Goal: Information Seeking & Learning: Compare options

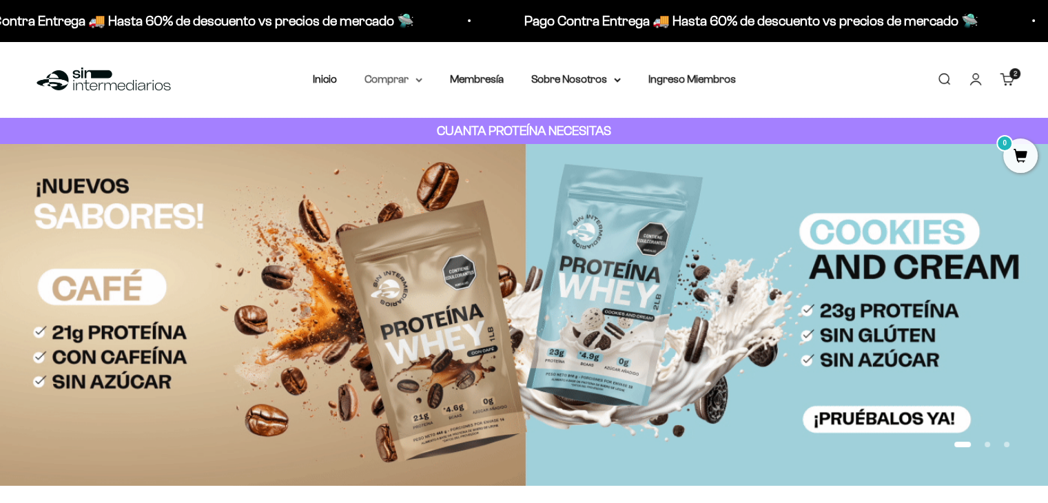
click at [419, 78] on icon at bounding box center [419, 80] width 7 height 5
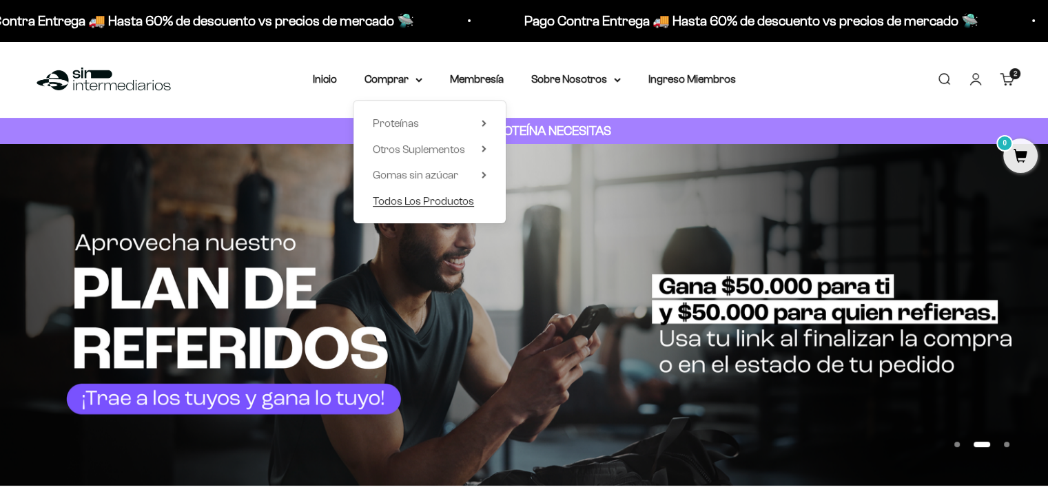
click at [450, 196] on span "Todos Los Productos" at bounding box center [423, 201] width 101 height 12
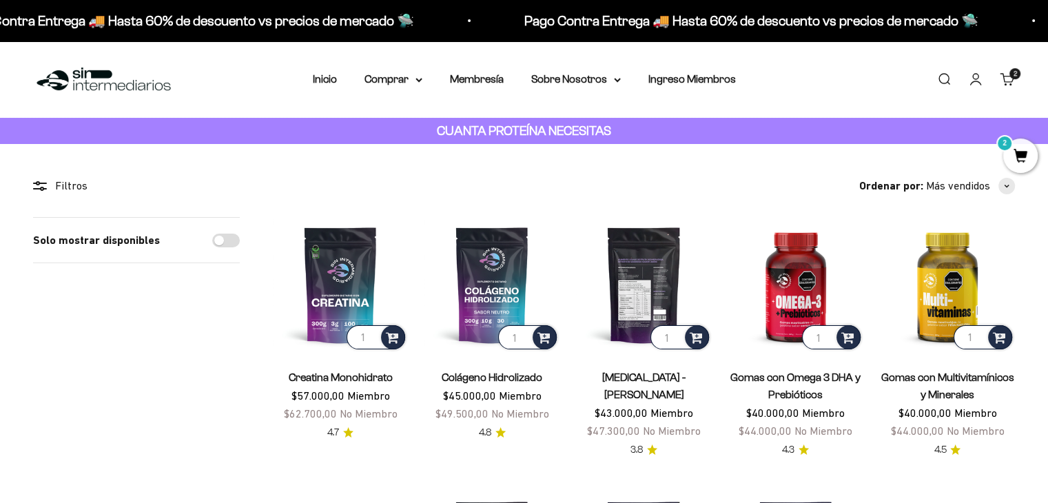
click at [637, 291] on img at bounding box center [643, 284] width 135 height 135
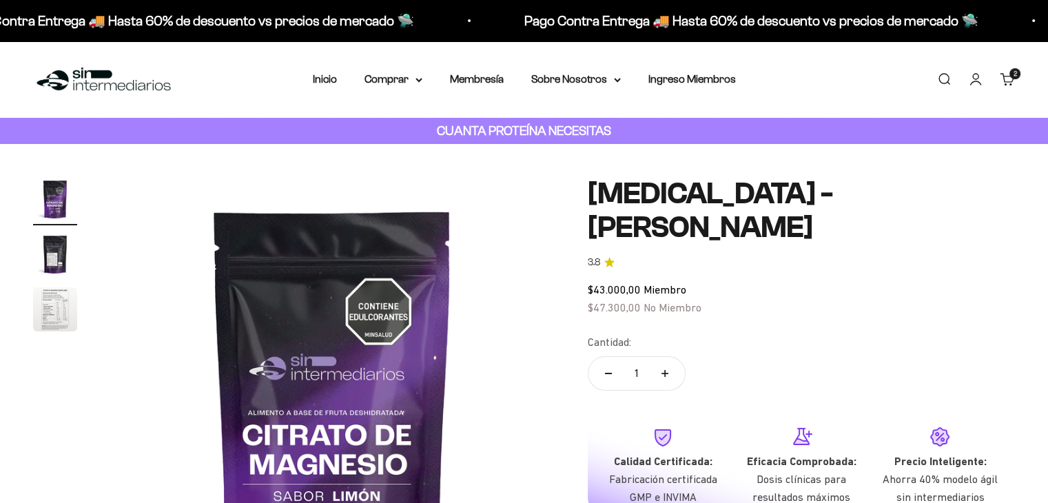
click at [48, 307] on img "Ir al artículo 3" at bounding box center [55, 309] width 44 height 44
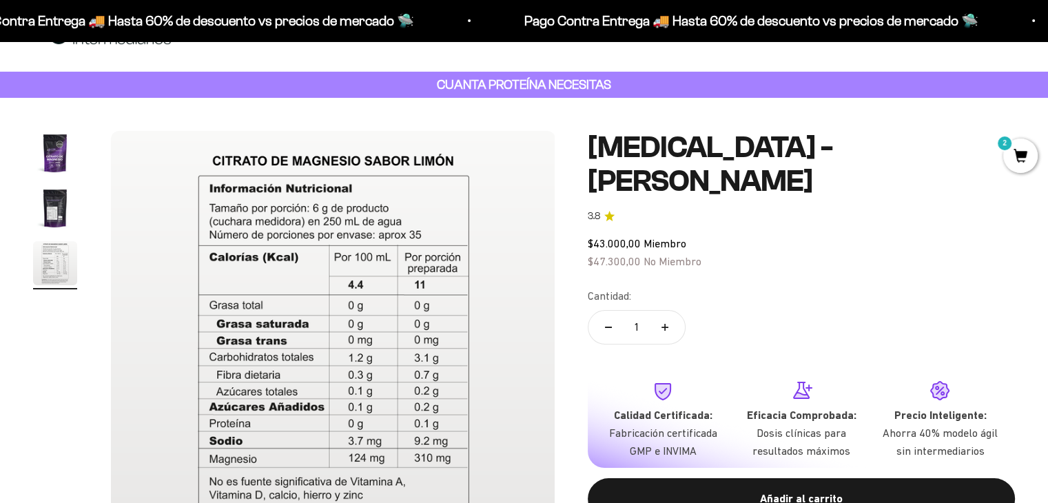
scroll to position [47, 0]
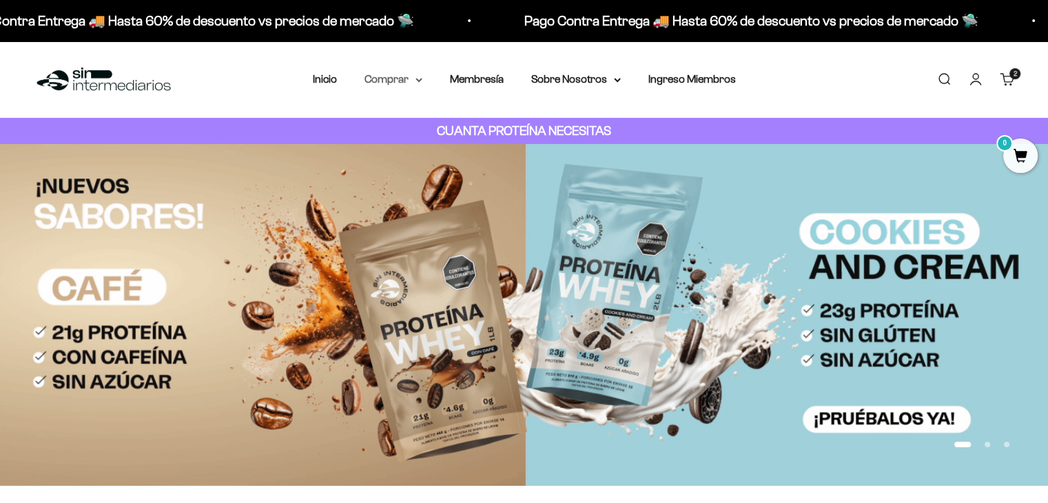
click at [419, 80] on icon at bounding box center [419, 80] width 7 height 5
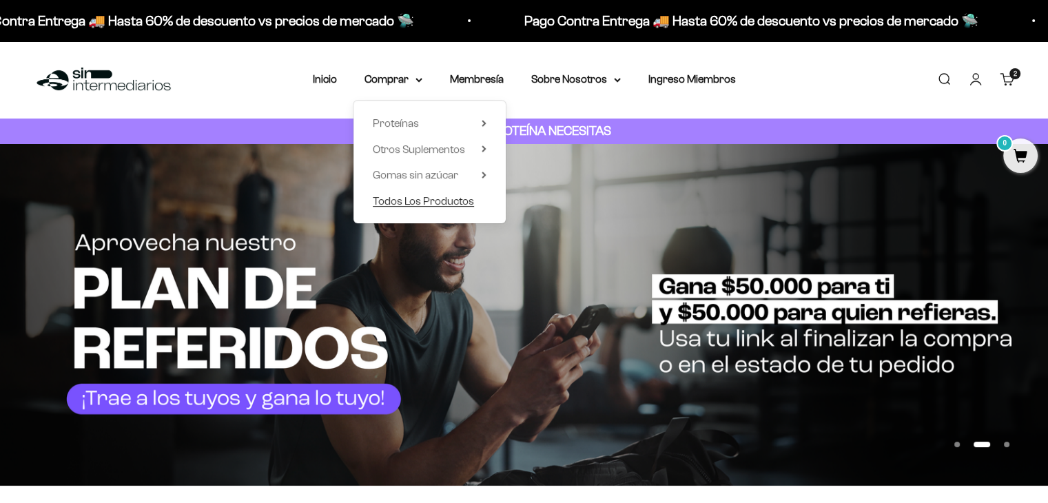
click at [430, 195] on span "Todos Los Productos" at bounding box center [423, 201] width 101 height 12
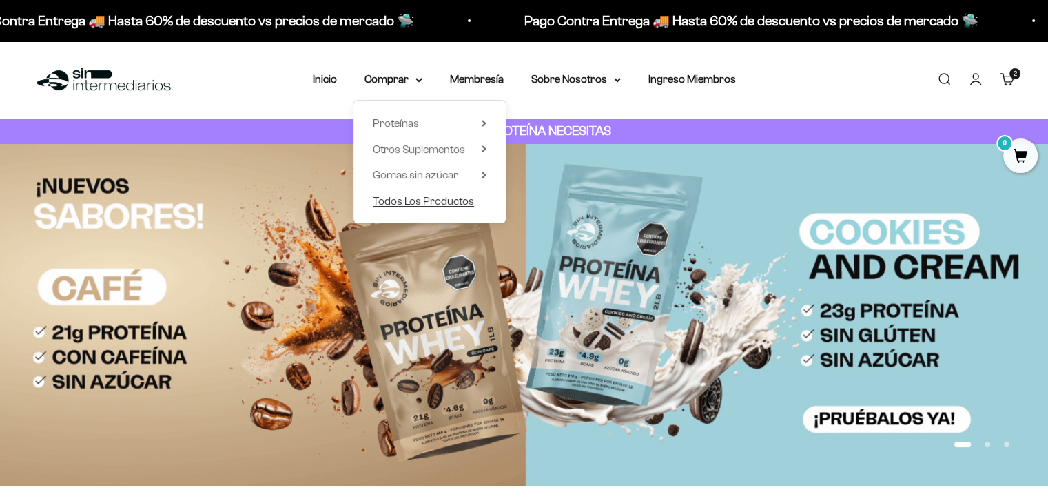
click at [421, 199] on span "Todos Los Productos" at bounding box center [423, 201] width 101 height 12
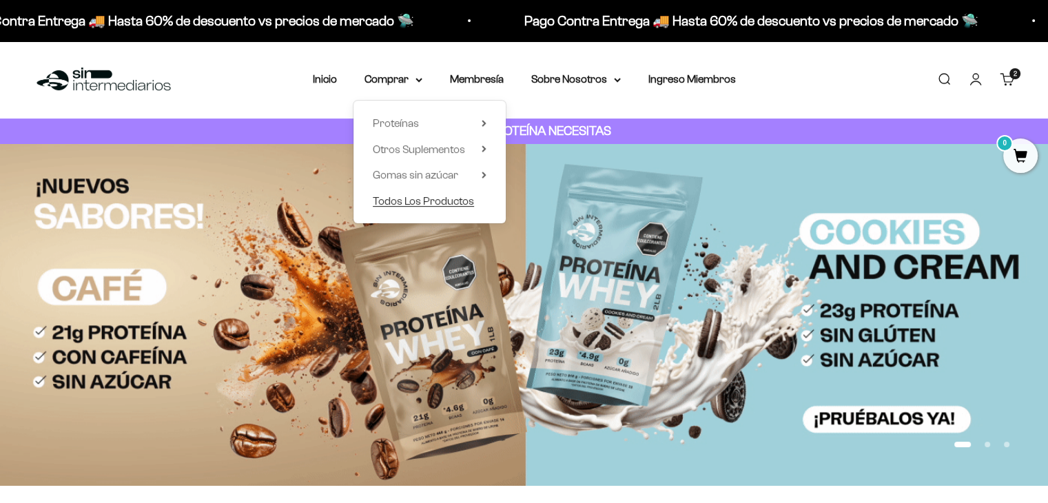
click at [421, 199] on span "Todos Los Productos" at bounding box center [423, 201] width 101 height 12
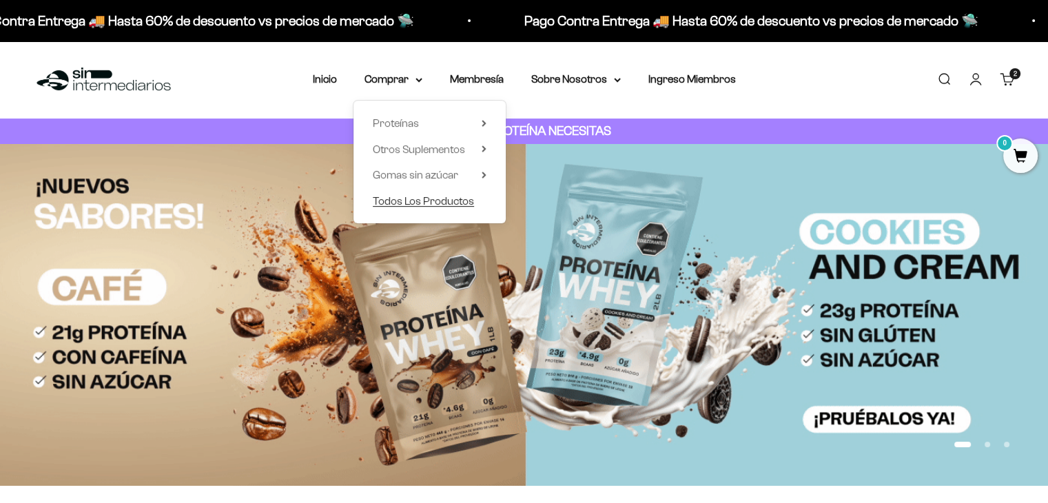
click at [421, 199] on span "Todos Los Productos" at bounding box center [423, 201] width 101 height 12
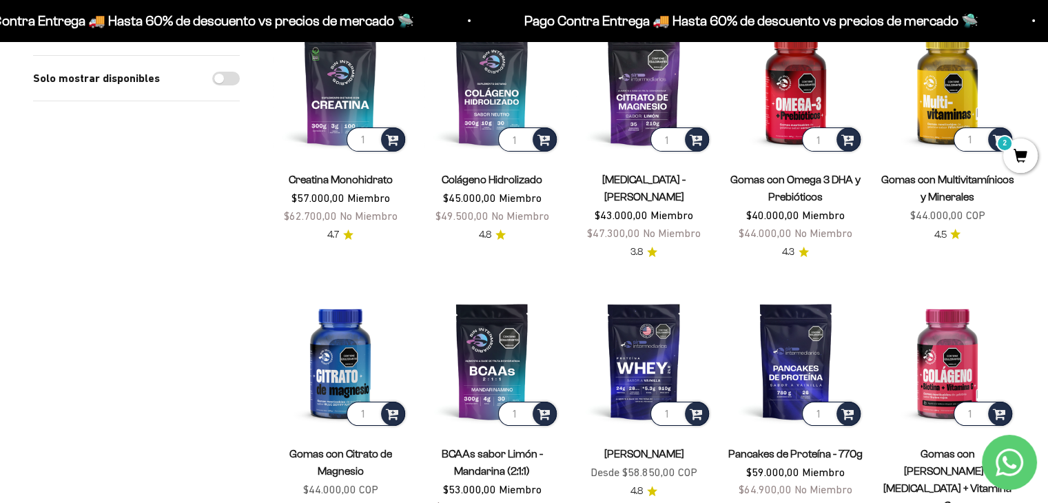
scroll to position [164, 0]
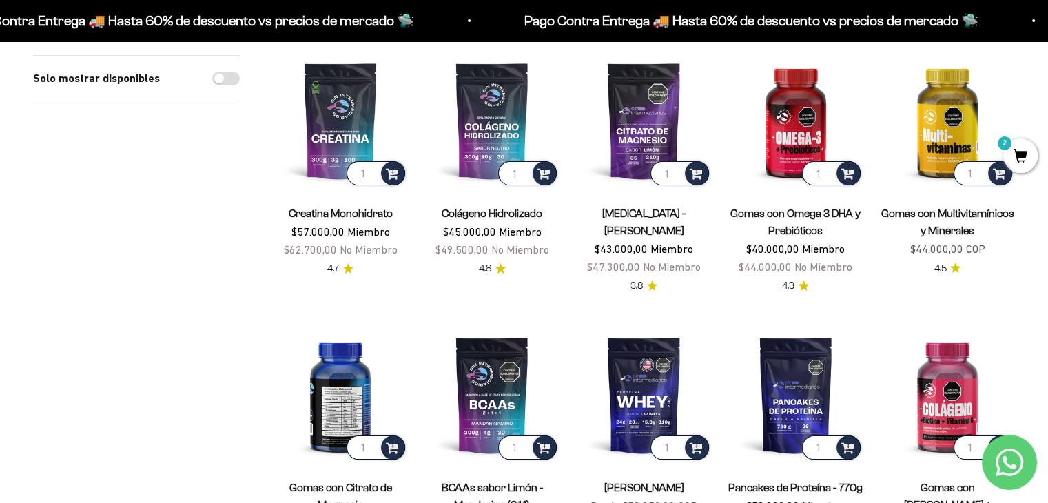
click at [348, 368] on img at bounding box center [340, 394] width 135 height 135
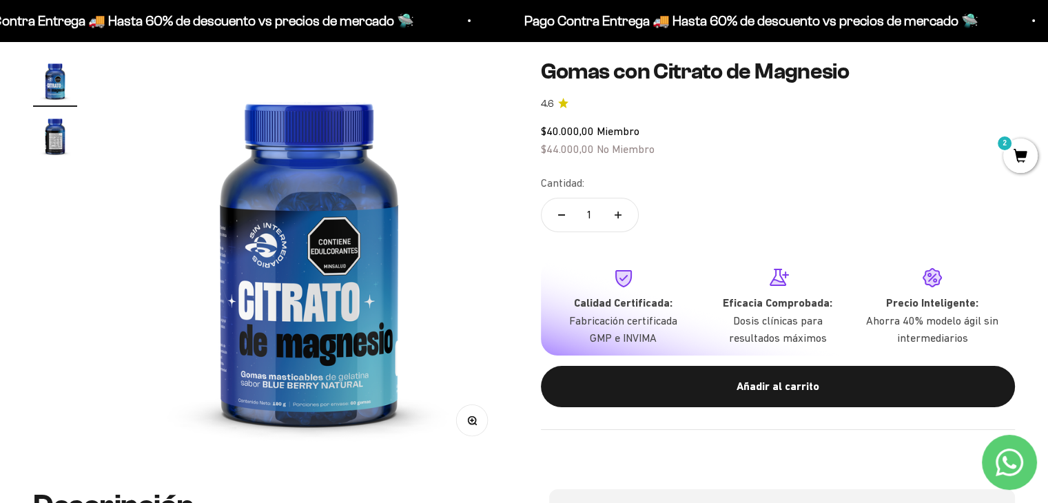
click at [46, 137] on img "Ir al artículo 2" at bounding box center [55, 136] width 44 height 44
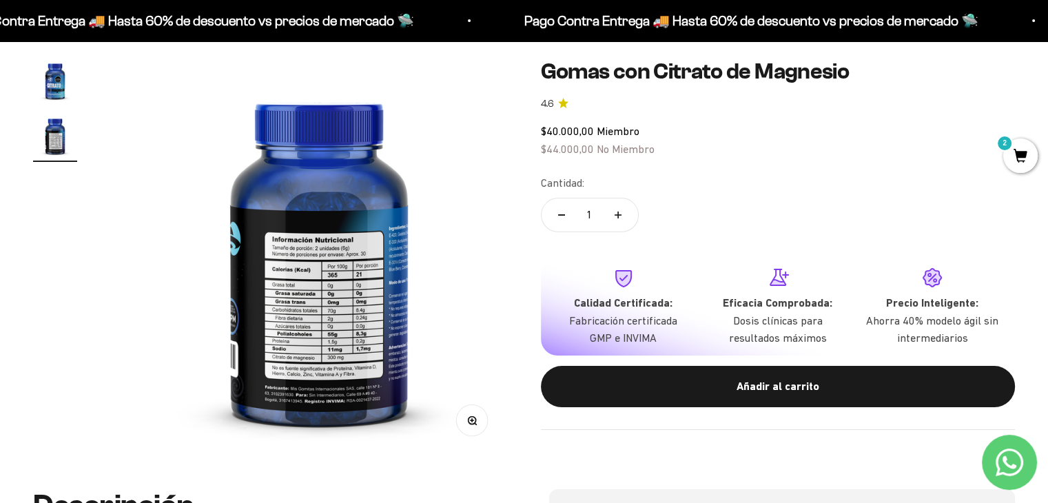
scroll to position [0, 413]
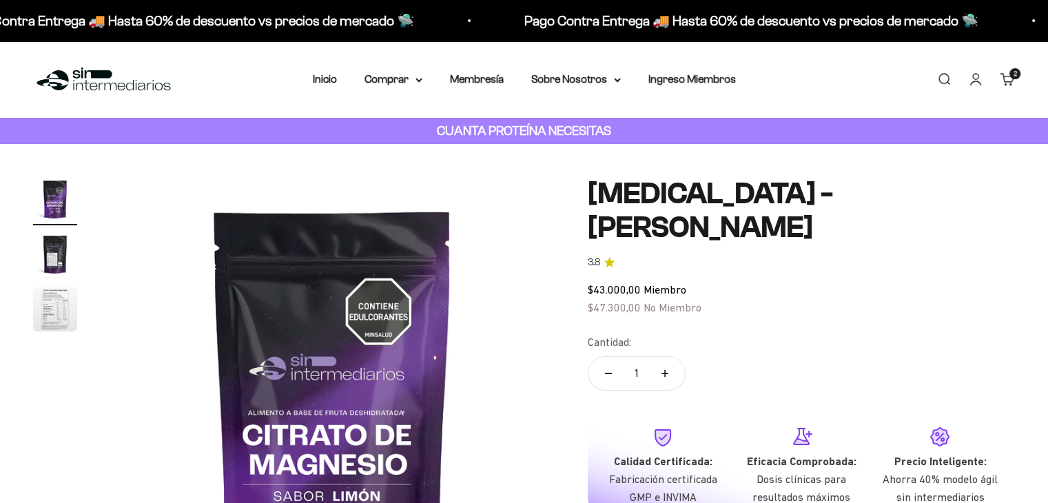
click at [55, 307] on img "Ir al artículo 3" at bounding box center [55, 309] width 44 height 44
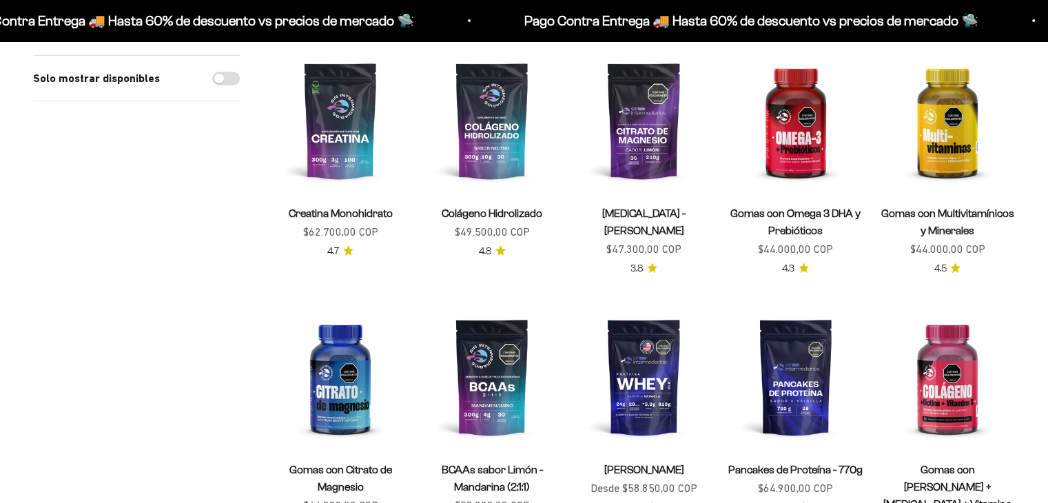
scroll to position [164, 0]
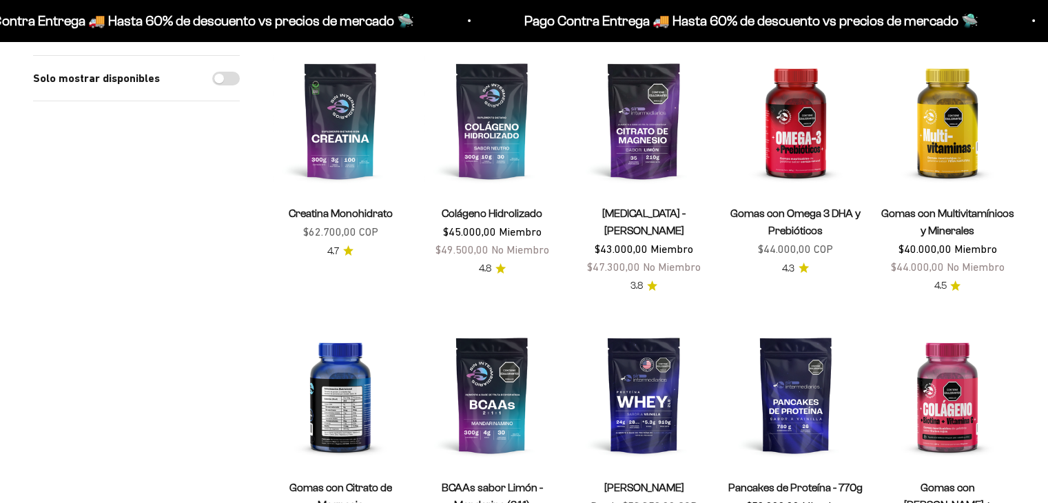
click at [336, 365] on img at bounding box center [340, 394] width 135 height 135
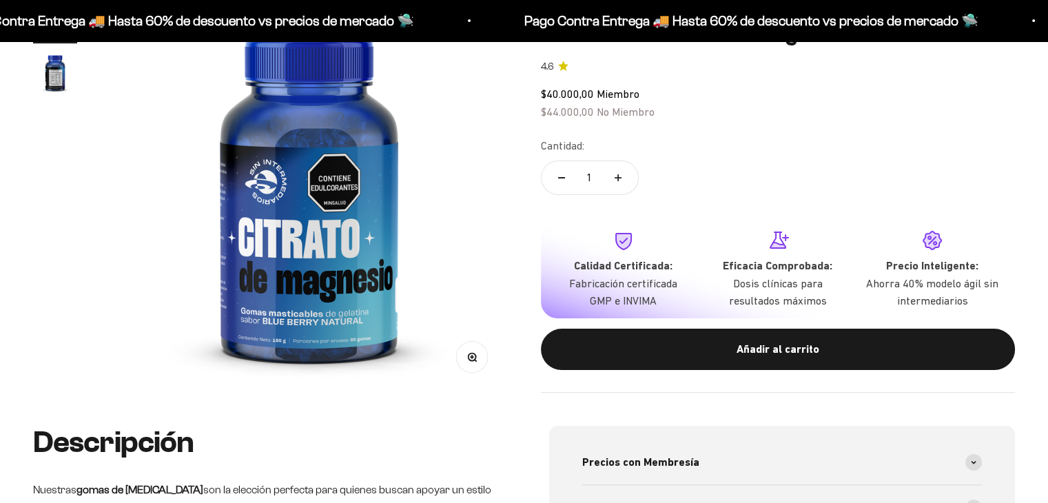
click at [55, 88] on img "Ir al artículo 2" at bounding box center [55, 72] width 44 height 44
